Goal: Find specific page/section: Find specific page/section

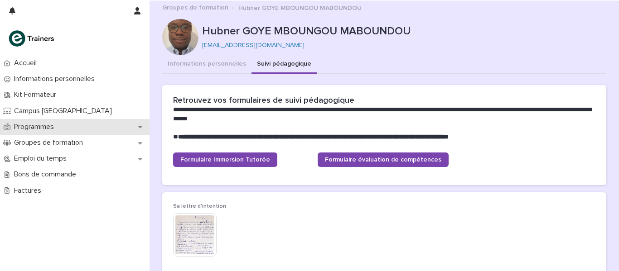
click at [32, 128] on p "Programmes" at bounding box center [35, 127] width 51 height 9
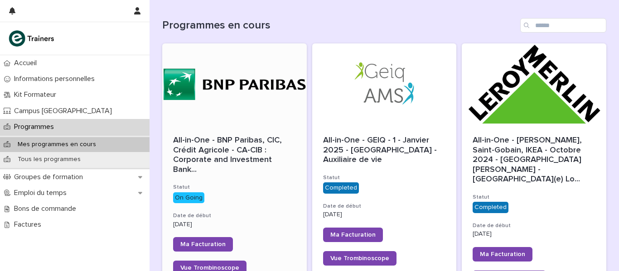
scroll to position [136, 0]
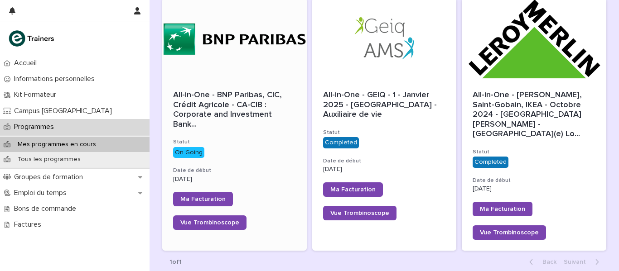
click at [231, 115] on span "All-in-One - BNP Paribas, CIC, Crédit Agricole - CA-CIB : Corporate and Investm…" at bounding box center [234, 110] width 123 height 39
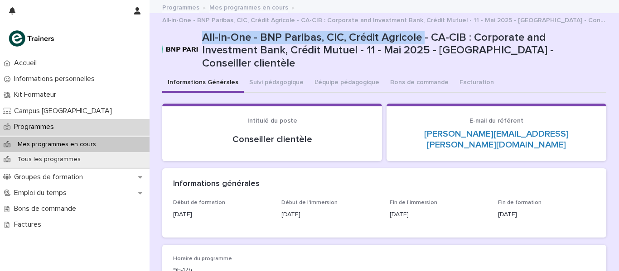
drag, startPoint x: 200, startPoint y: 39, endPoint x: 421, endPoint y: 36, distance: 220.6
click at [421, 36] on p "All-in-One - BNP Paribas, CIC, Crédit Agricole - CA-CIB : Corporate and Investm…" at bounding box center [402, 50] width 400 height 39
copy p "All-in-One - BNP Paribas, CIC, Crédit Agricole"
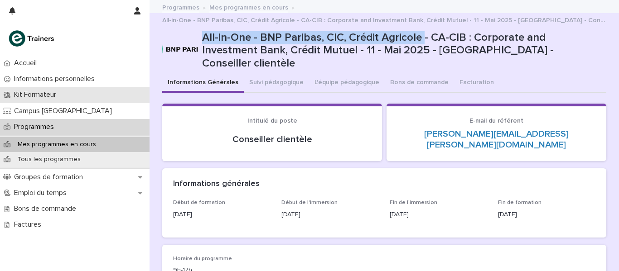
click at [39, 98] on p "Kit Formateur" at bounding box center [36, 95] width 53 height 9
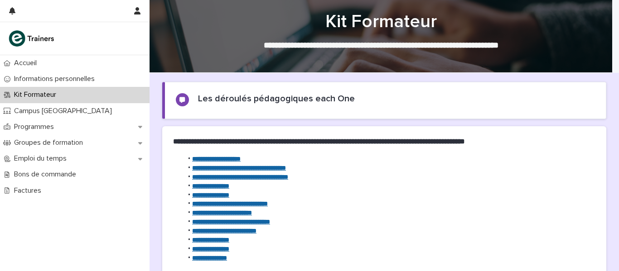
scroll to position [45, 0]
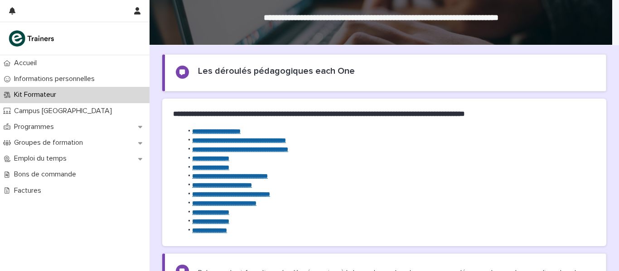
click at [216, 169] on strong "**********" at bounding box center [210, 167] width 37 height 6
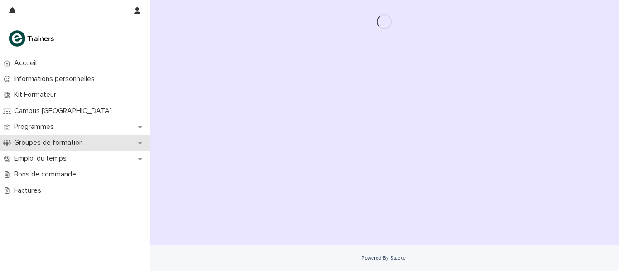
click at [56, 145] on p "Groupes de formation" at bounding box center [50, 143] width 80 height 9
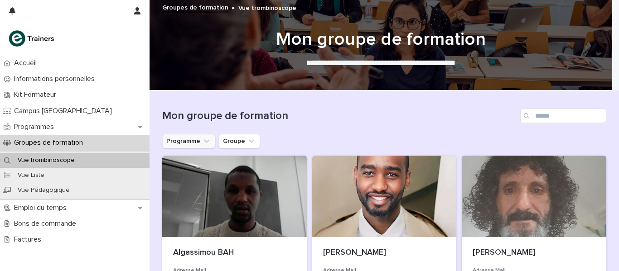
click at [184, 139] on button "Programme" at bounding box center [188, 141] width 53 height 14
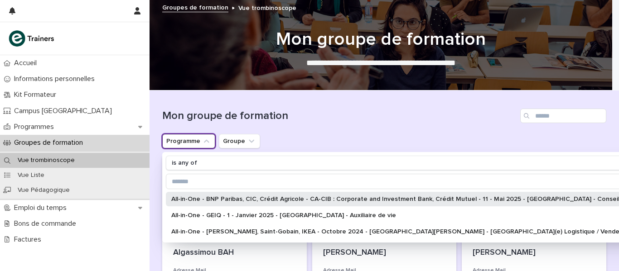
click at [183, 194] on div "All-in-One - BNP Paribas, CIC, Crédit Agricole - CA-CIB : Corporate and Investm…" at bounding box center [428, 199] width 525 height 14
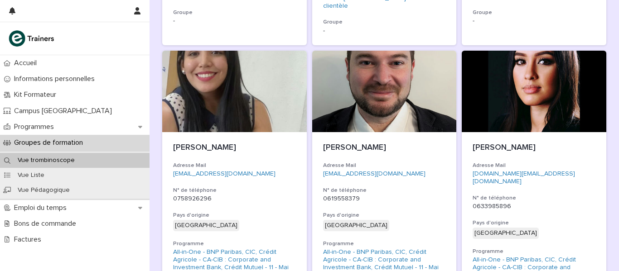
scroll to position [834, 0]
